Goal: Task Accomplishment & Management: Complete application form

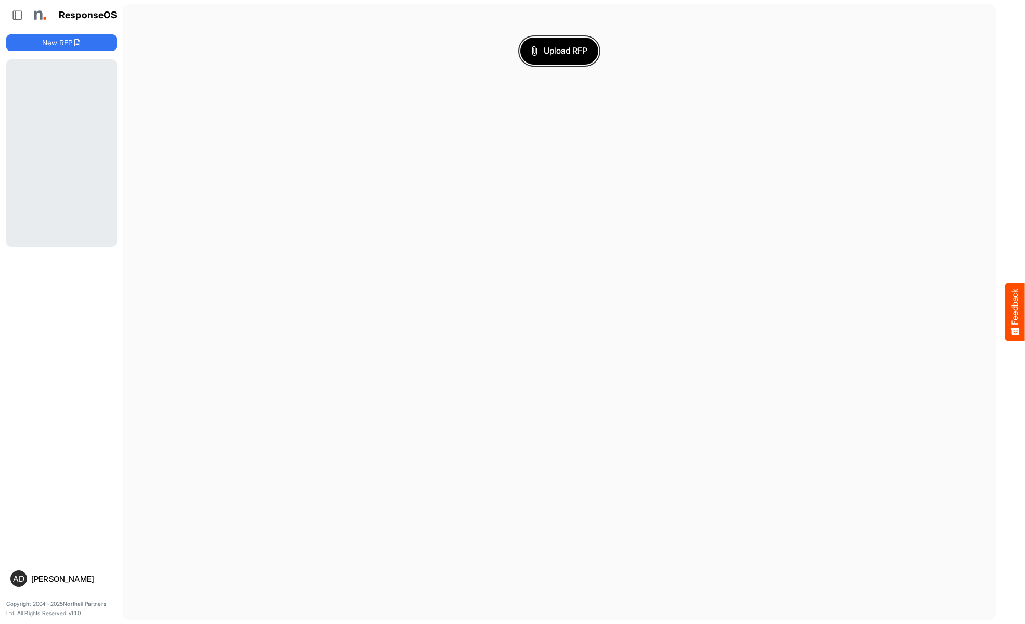
click at [560, 50] on span "Upload RFP" at bounding box center [559, 51] width 56 height 14
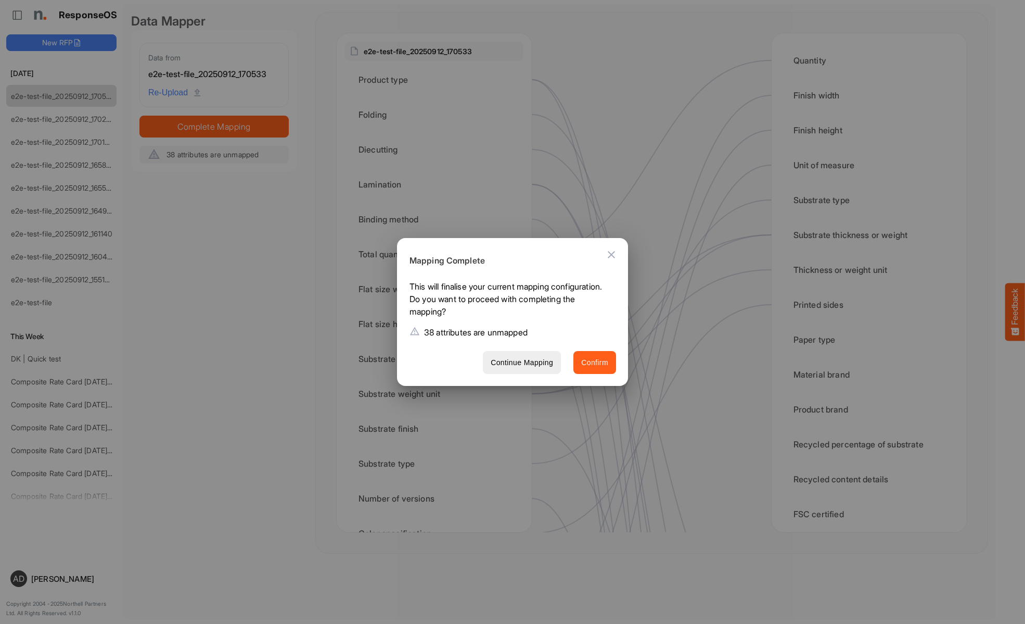
click at [595, 362] on span "Confirm" at bounding box center [594, 362] width 27 height 13
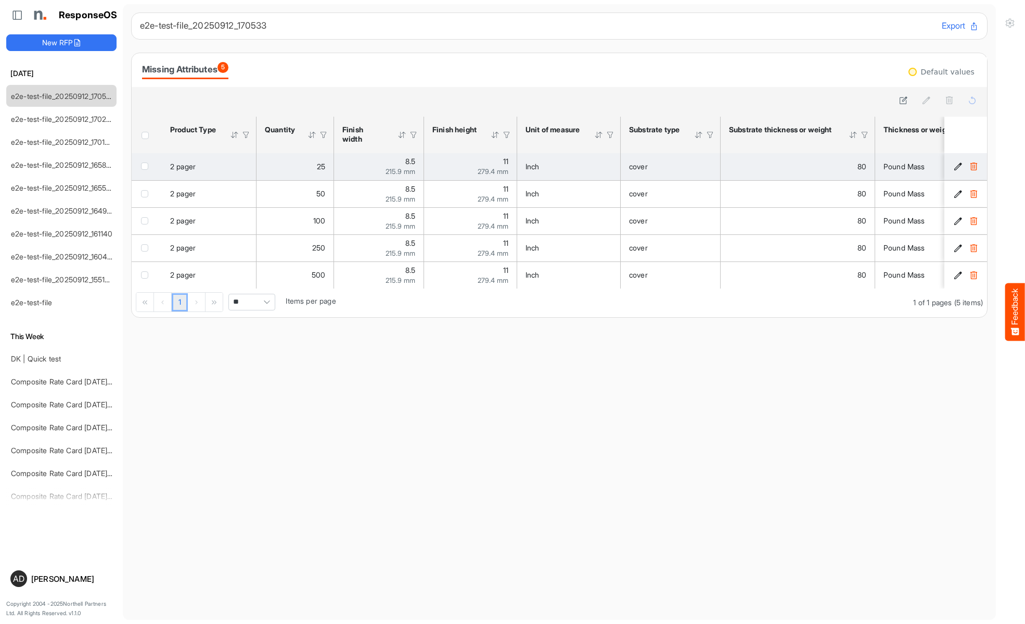
click at [958, 167] on icon "7dc224b5-5b60-4cc4-8aff-29f524b86126 is template cell Column Header" at bounding box center [958, 166] width 9 height 9
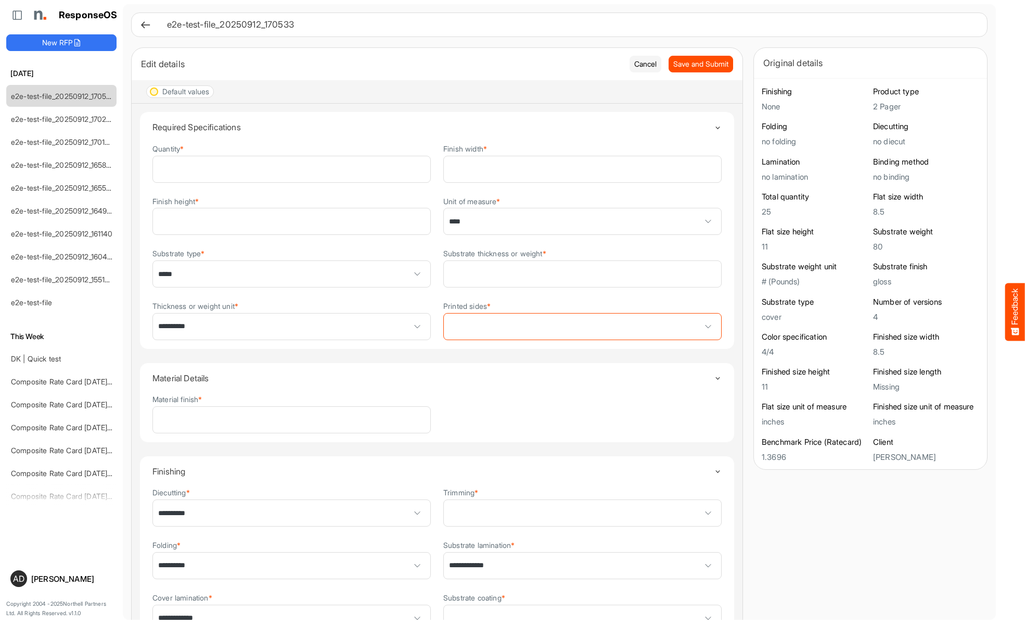
click at [582, 327] on span at bounding box center [582, 326] width 277 height 26
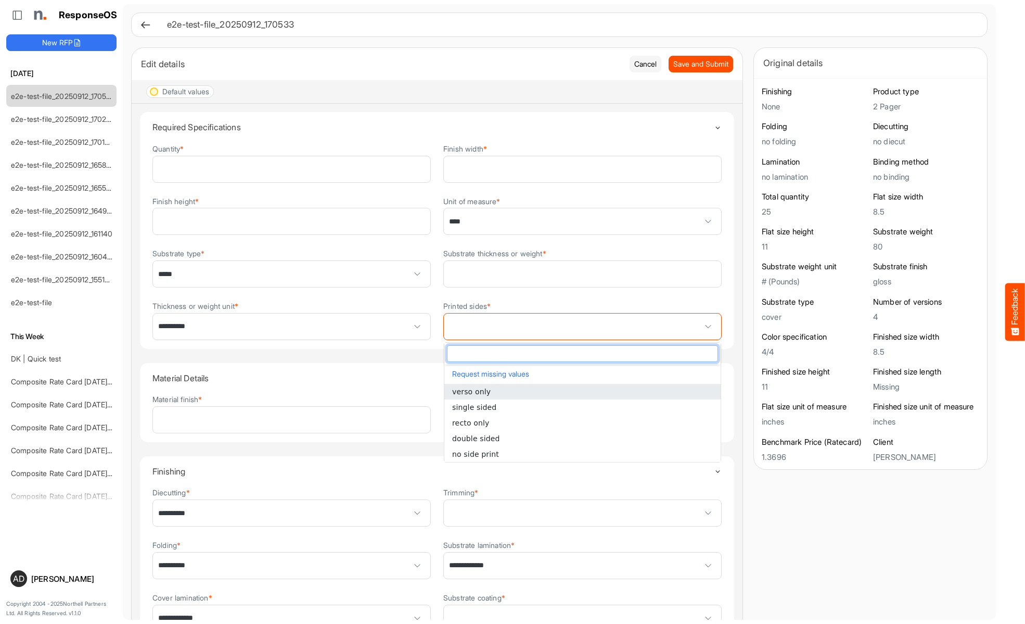
click at [582, 407] on li "single sided" at bounding box center [583, 407] width 276 height 16
type input "**********"
click at [582, 514] on span at bounding box center [582, 513] width 277 height 26
type input "*****"
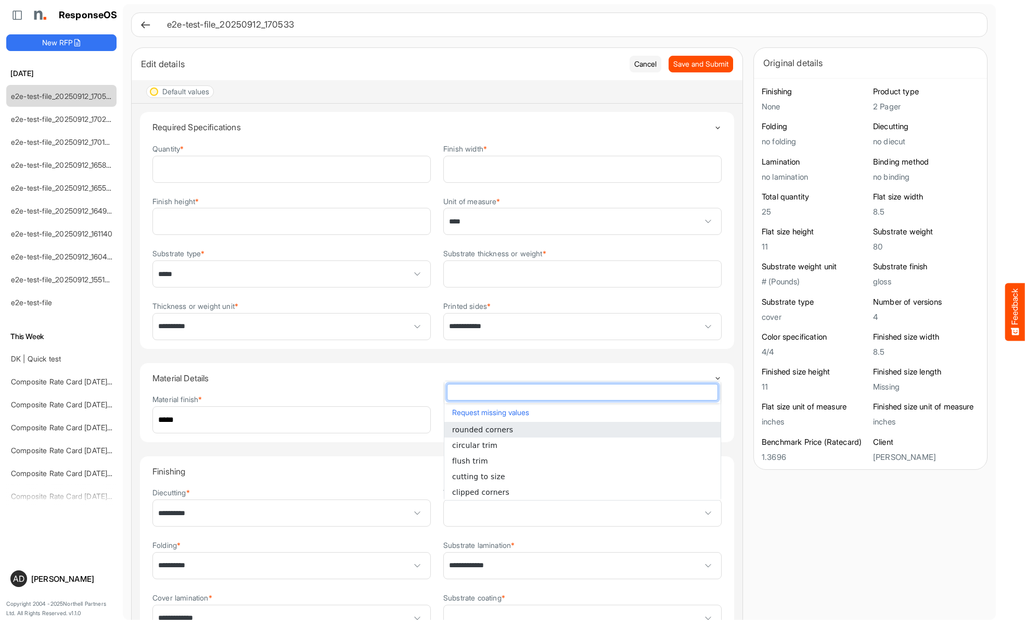
click at [582, 429] on li "rounded corners" at bounding box center [583, 430] width 276 height 16
type input "**********"
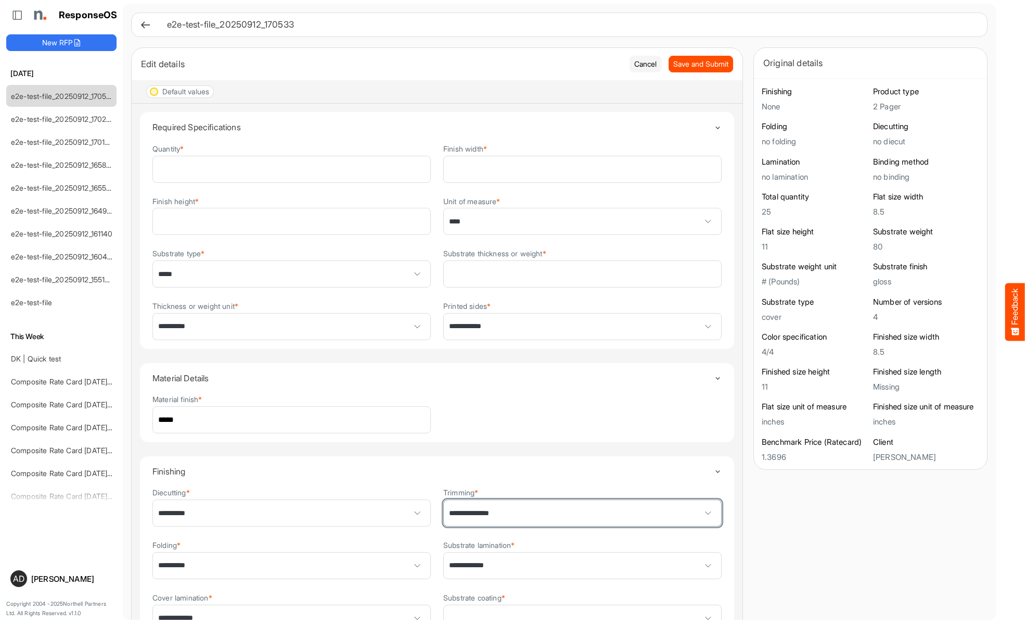
click at [582, 605] on span at bounding box center [582, 618] width 277 height 26
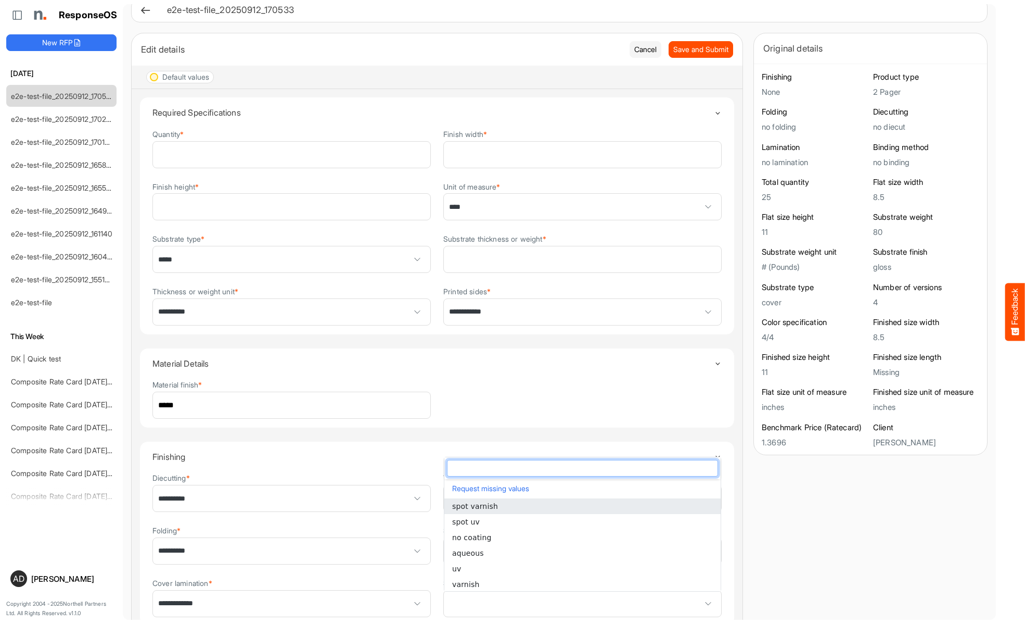
click at [582, 505] on li "spot varnish" at bounding box center [583, 506] width 276 height 16
type input "**********"
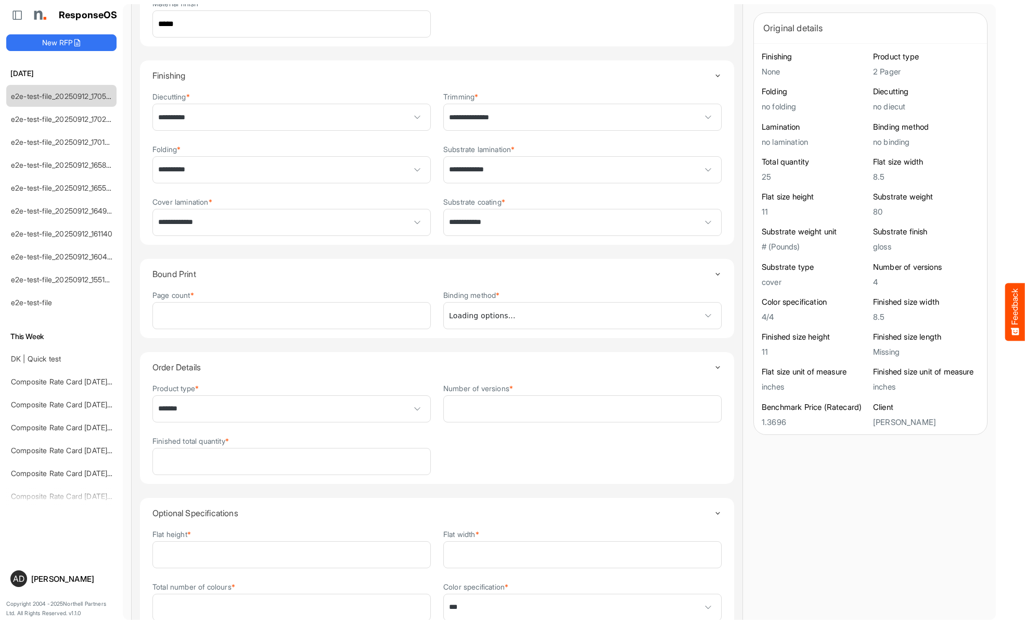
type input "******"
type input "*"
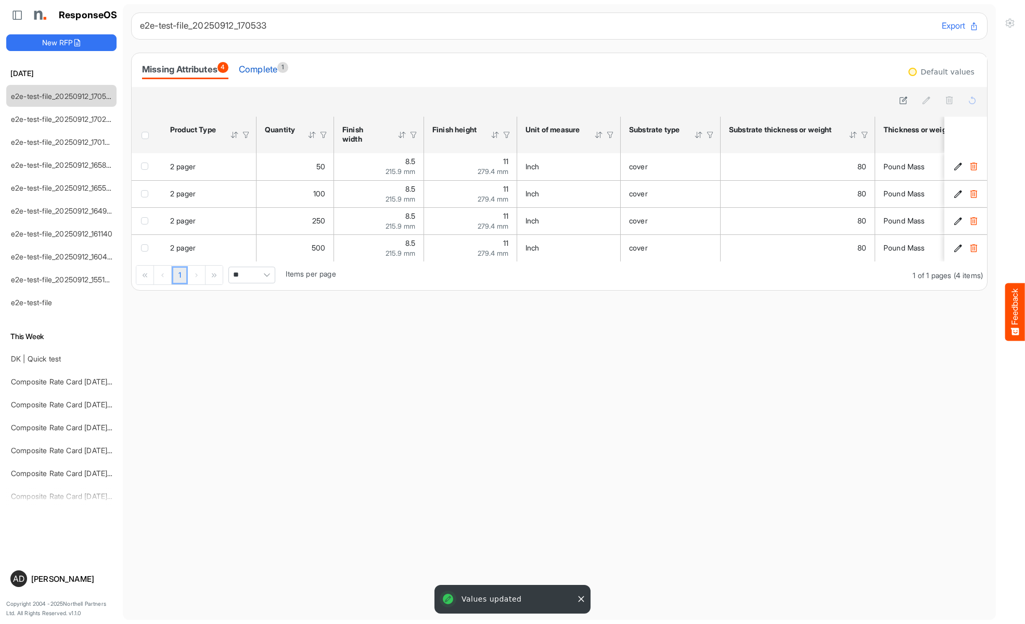
click at [276, 70] on div "Complete 1" at bounding box center [263, 69] width 49 height 15
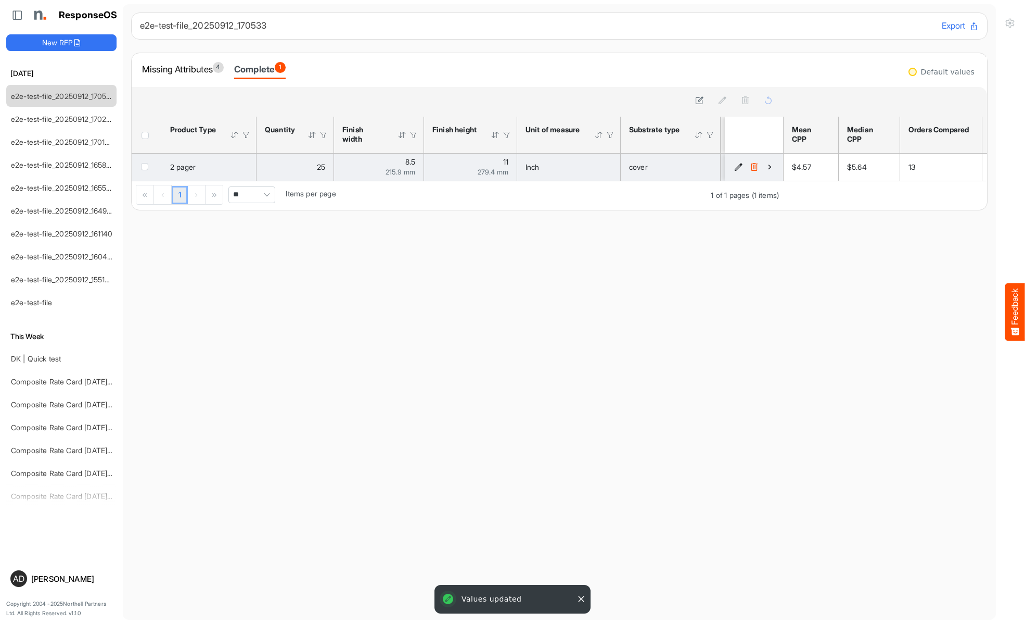
click at [770, 167] on icon "7dc224b5-5b60-4cc4-8aff-29f524b86126 is template cell Column Header" at bounding box center [770, 166] width 9 height 9
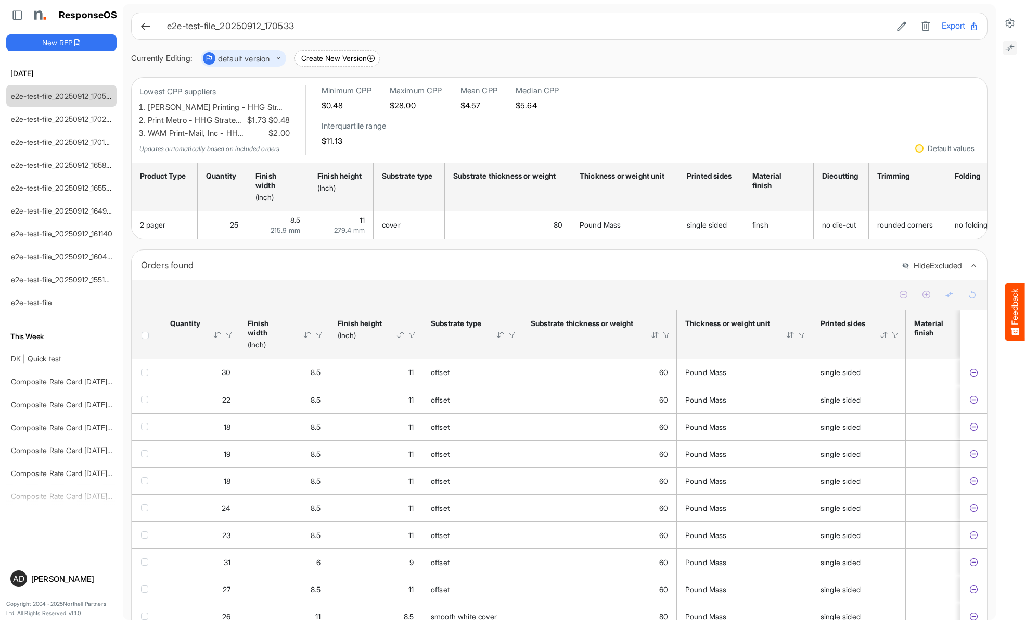
click at [1010, 48] on icon at bounding box center [1010, 48] width 10 height 10
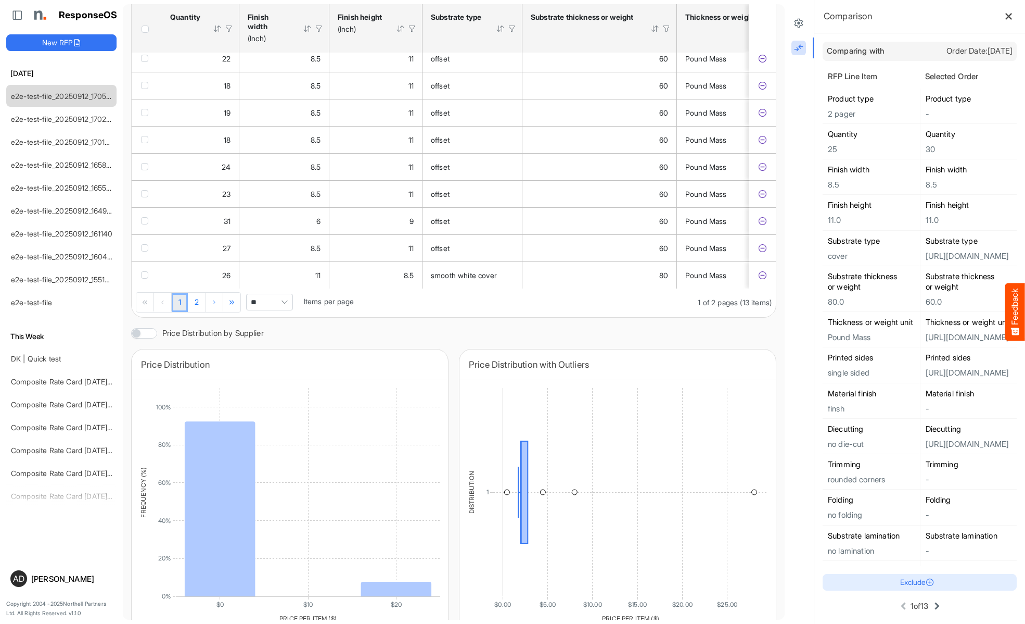
click at [939, 606] on icon at bounding box center [937, 606] width 12 height 12
click at [932, 606] on icon at bounding box center [938, 606] width 12 height 12
click at [900, 606] on icon at bounding box center [902, 606] width 12 height 12
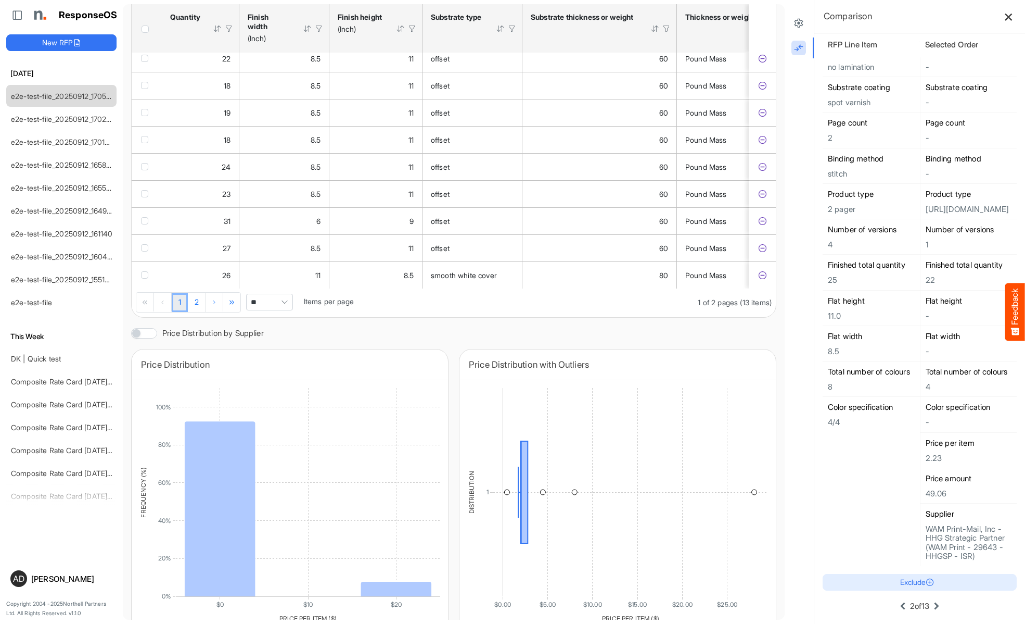
click at [897, 606] on icon at bounding box center [903, 606] width 12 height 12
click at [911, 581] on button "Exclude" at bounding box center [920, 582] width 194 height 17
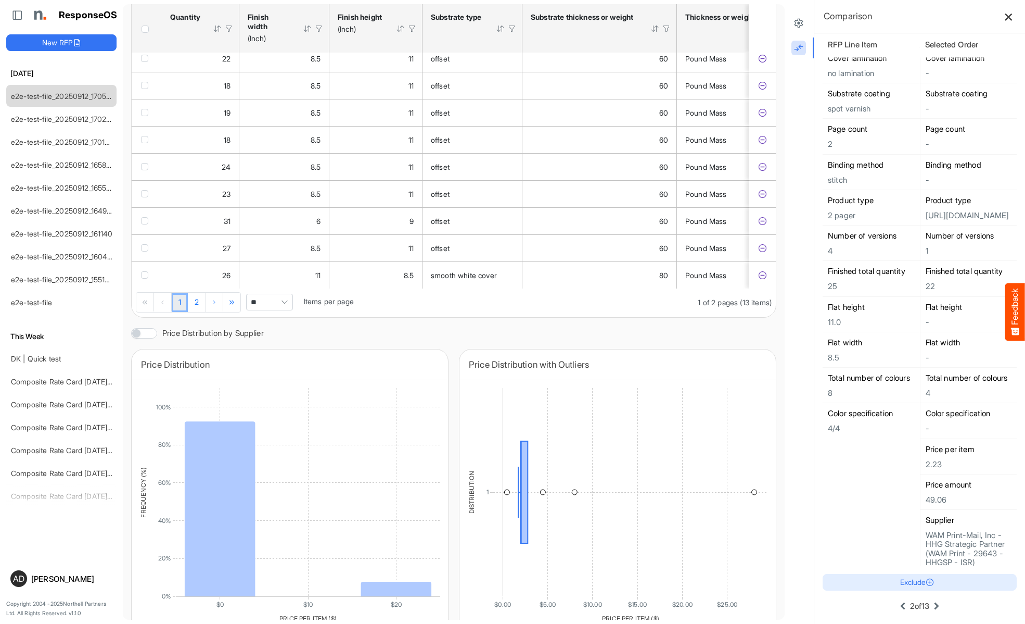
click at [1009, 16] on icon at bounding box center [1009, 16] width 9 height 9
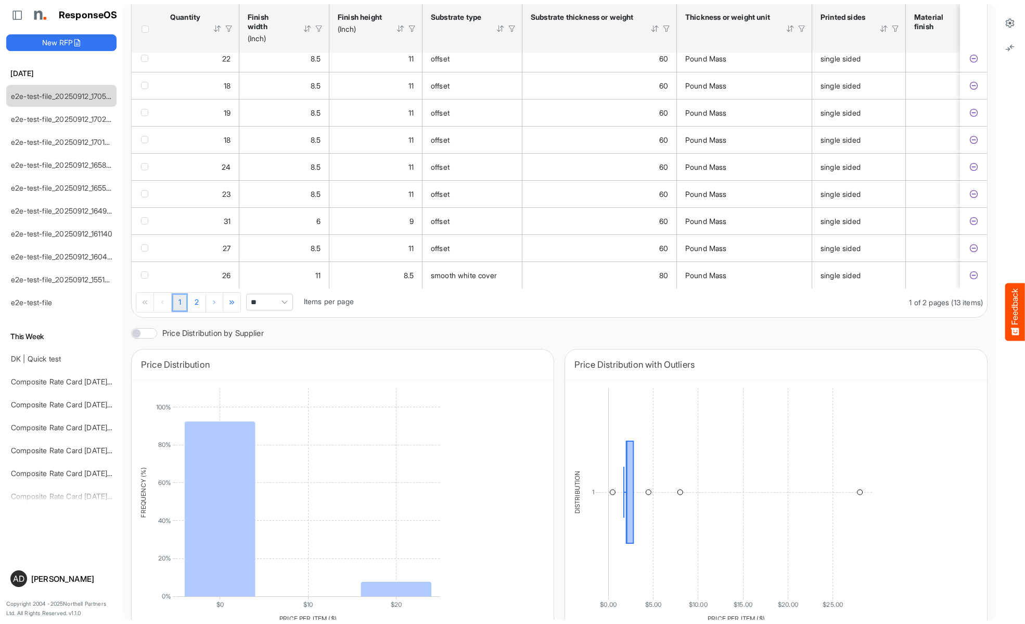
click at [147, 35] on span "checkbox" at bounding box center [144, 31] width 7 height 7
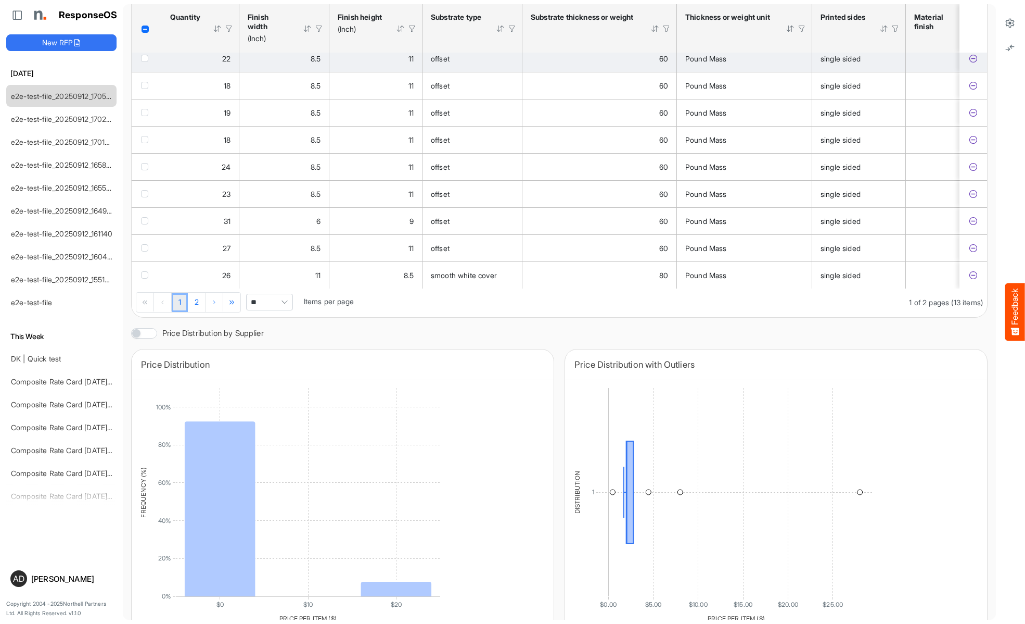
click at [147, 62] on span "checkbox" at bounding box center [144, 58] width 7 height 7
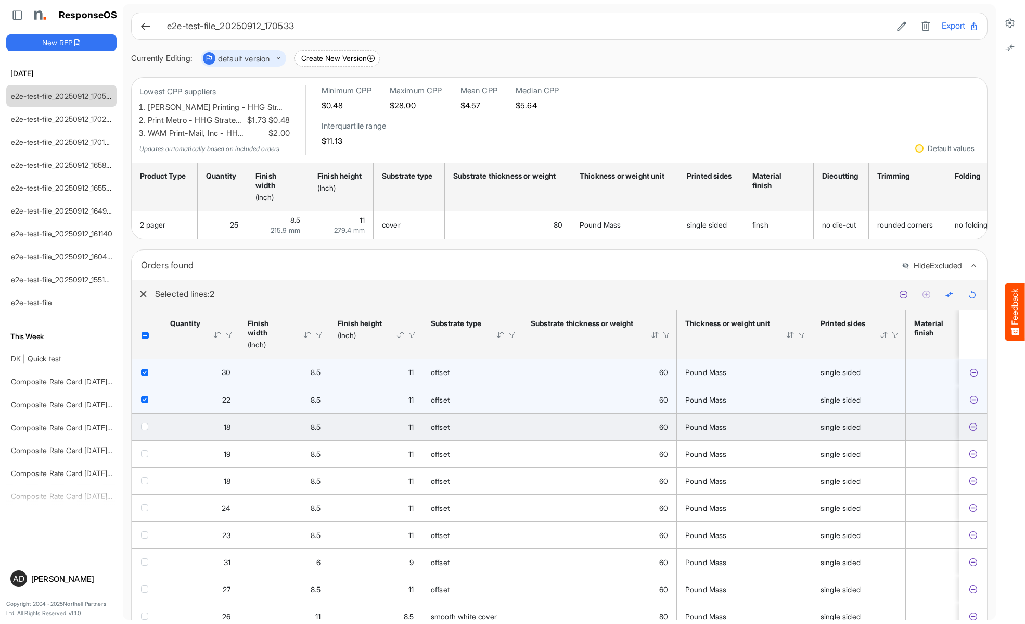
click at [147, 430] on span "checkbox" at bounding box center [144, 426] width 7 height 7
click at [949, 299] on icon at bounding box center [949, 294] width 9 height 9
